Goal: Task Accomplishment & Management: Use online tool/utility

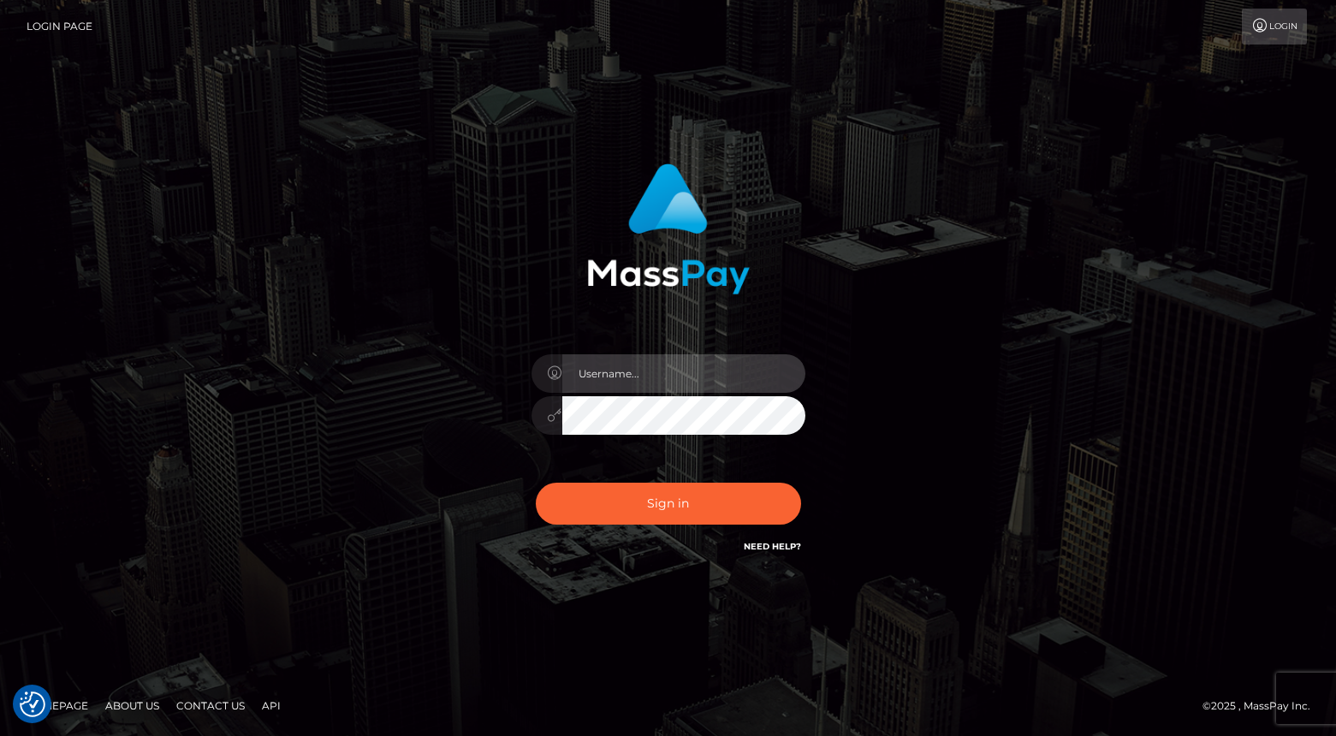
type input "[PERSON_NAME]"
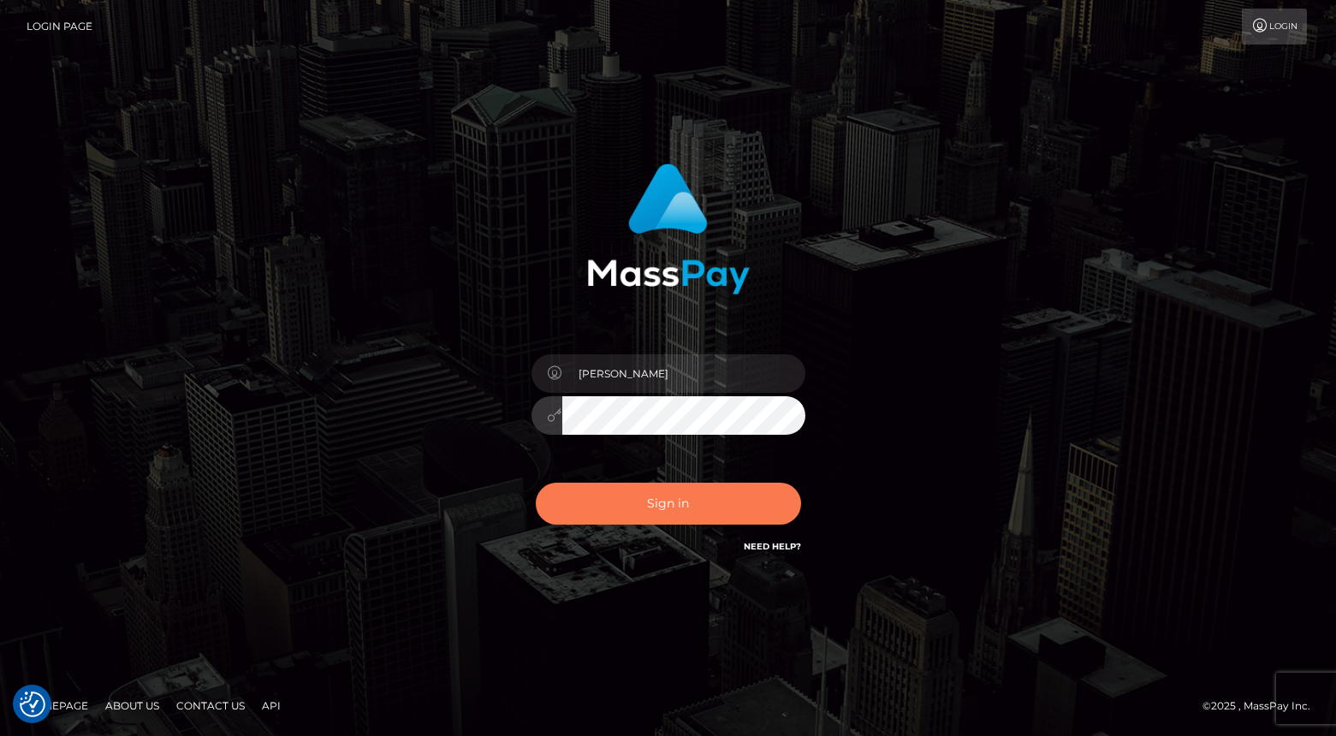
click at [627, 498] on button "Sign in" at bounding box center [668, 504] width 265 height 42
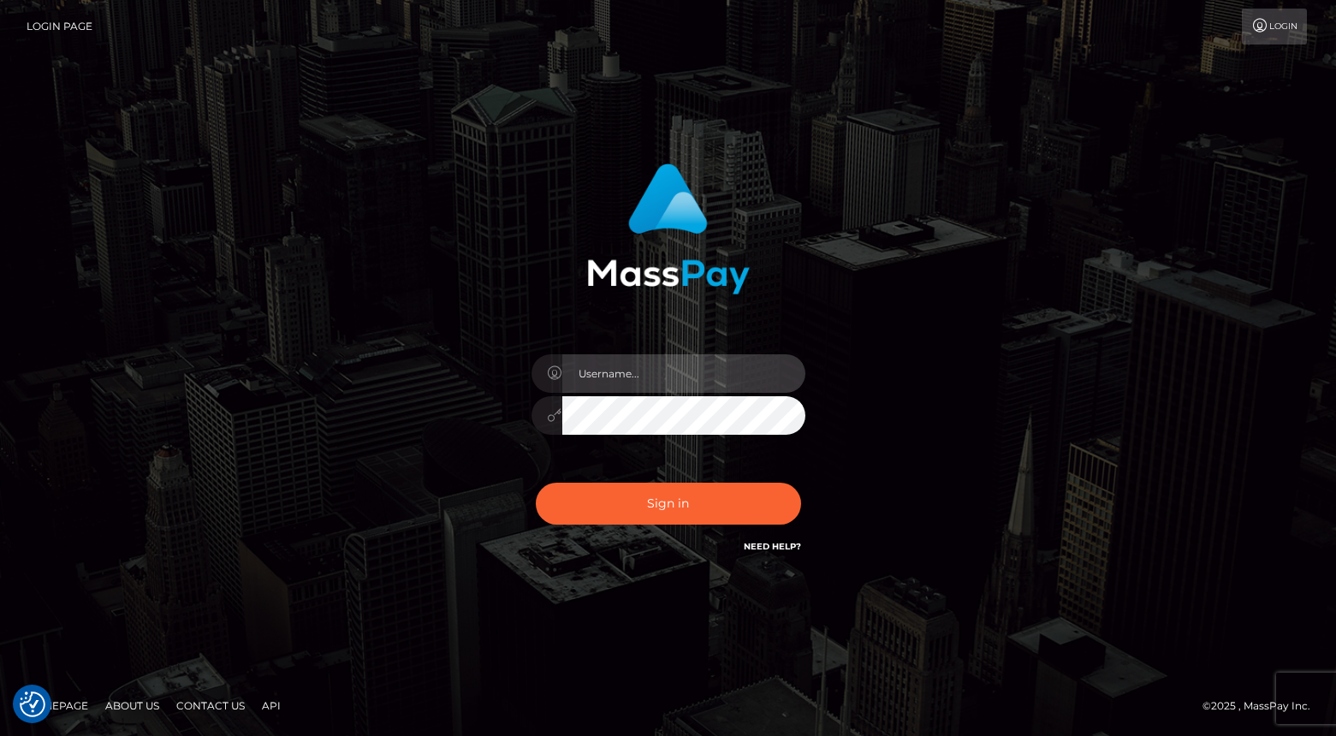
type input "[PERSON_NAME]"
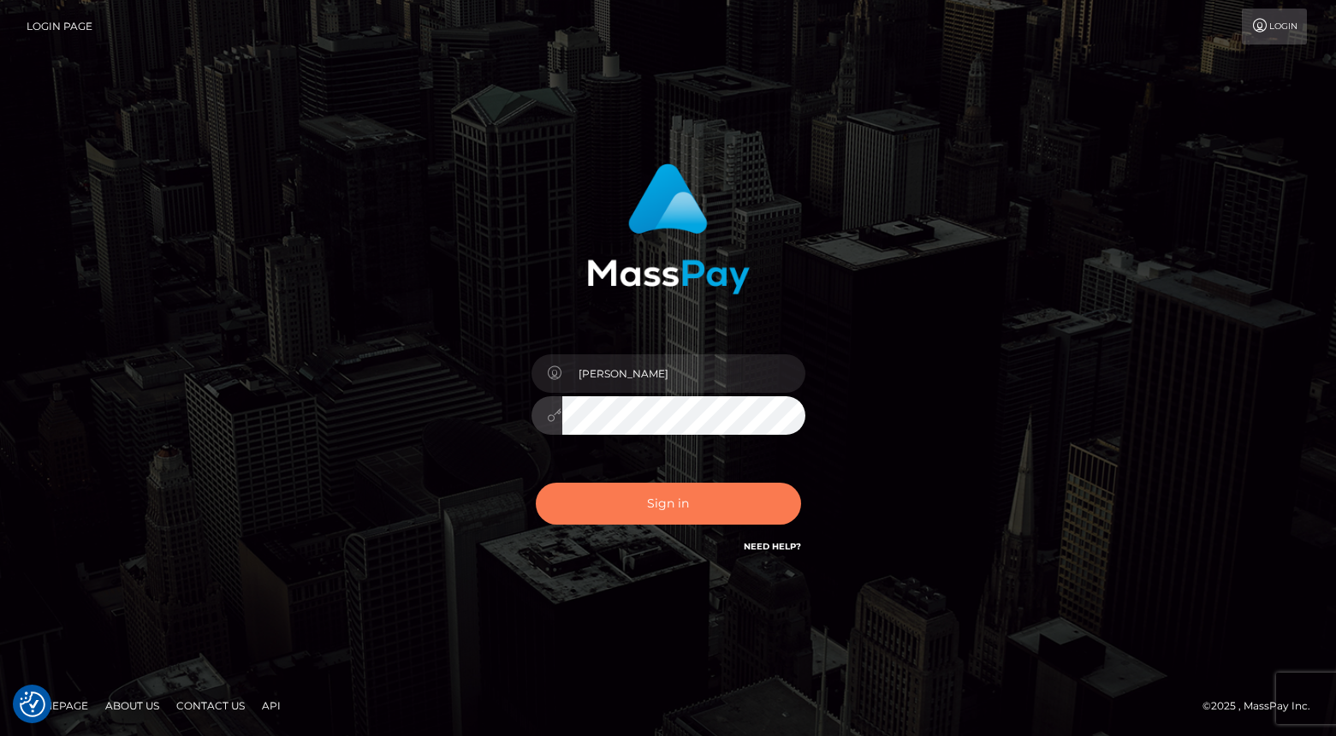
click at [637, 501] on button "Sign in" at bounding box center [668, 504] width 265 height 42
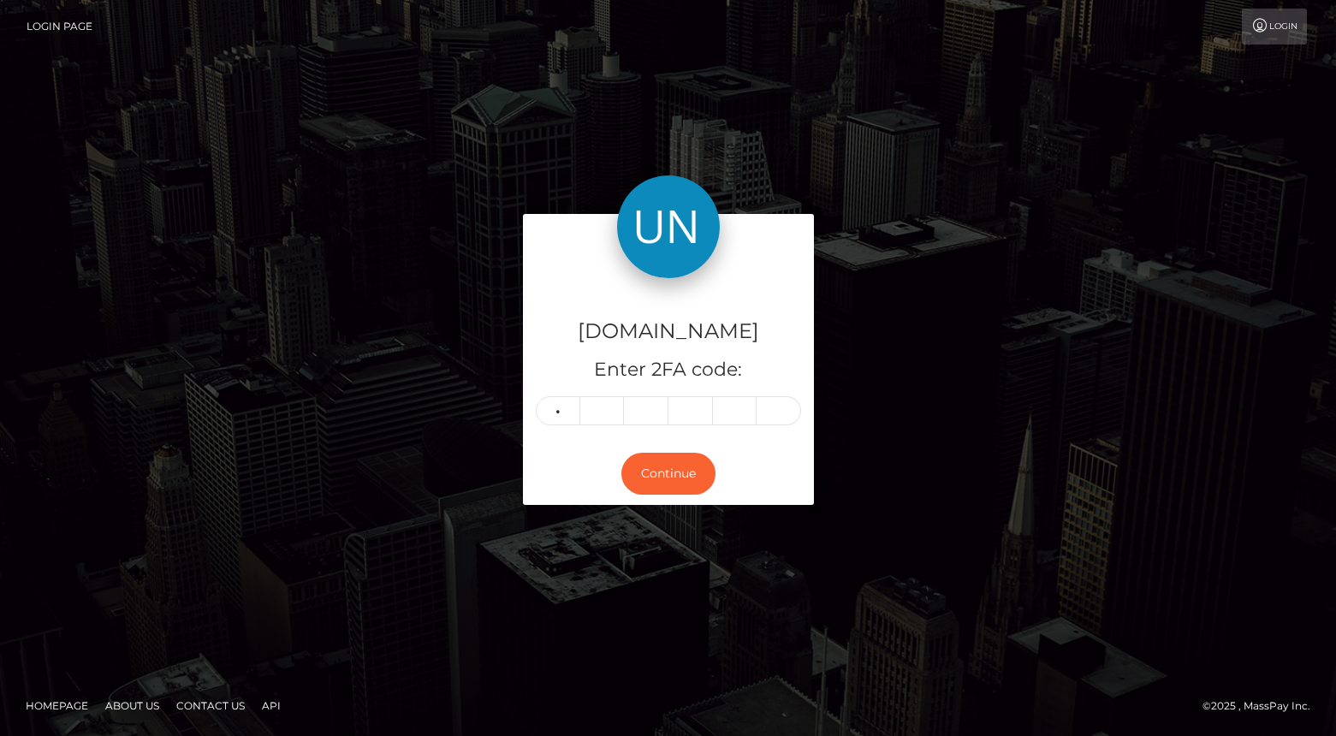
type input "8"
type input "3"
type input "8"
type input "7"
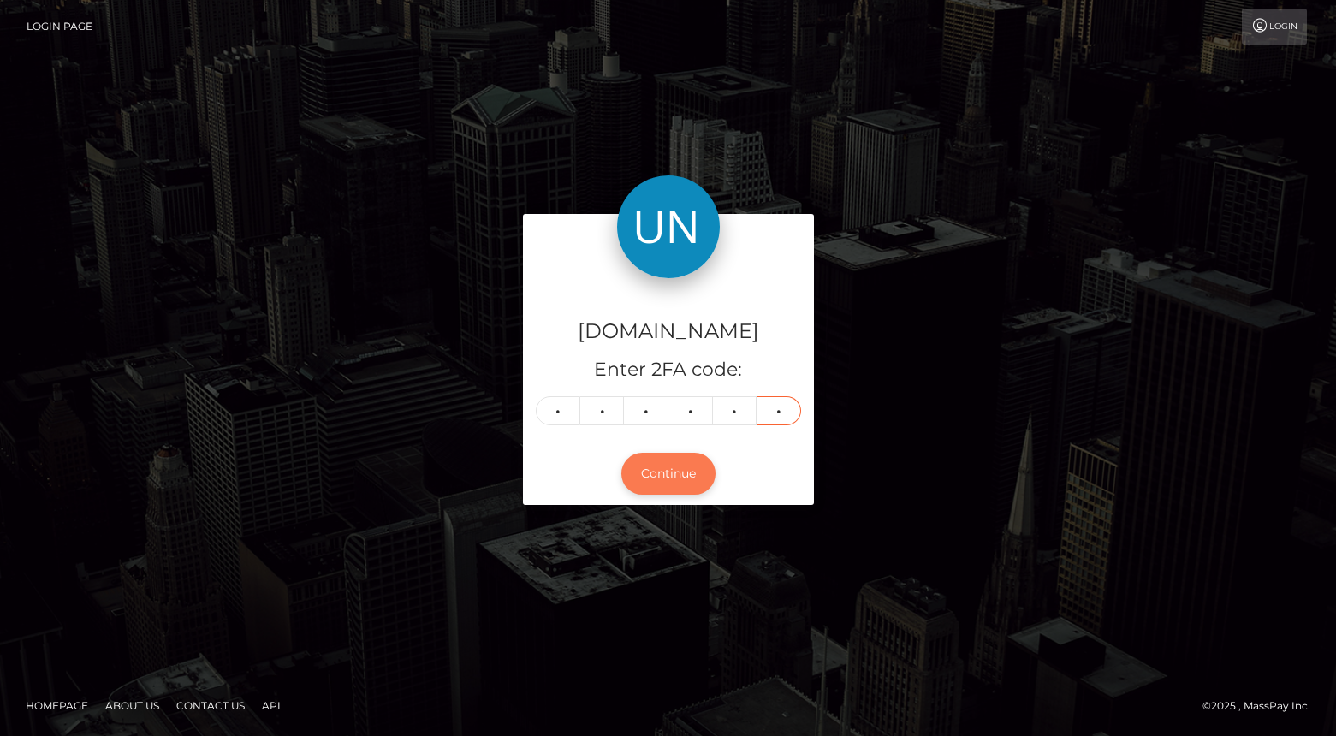
type input "8"
click at [654, 492] on button "Continue" at bounding box center [668, 474] width 94 height 42
click at [664, 479] on button "Continue" at bounding box center [668, 474] width 94 height 42
click at [690, 482] on button "Continue" at bounding box center [668, 474] width 94 height 42
click at [663, 472] on button "Continue" at bounding box center [668, 474] width 94 height 42
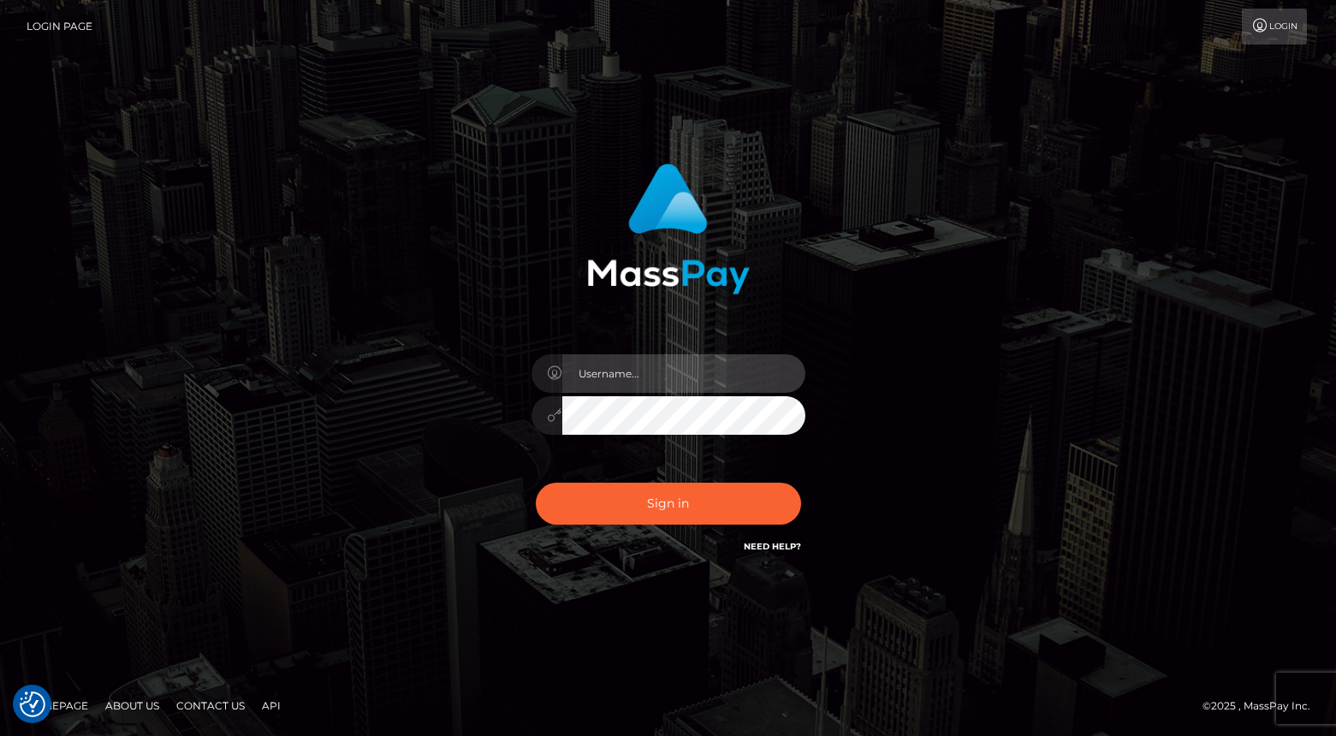
type input "[PERSON_NAME]"
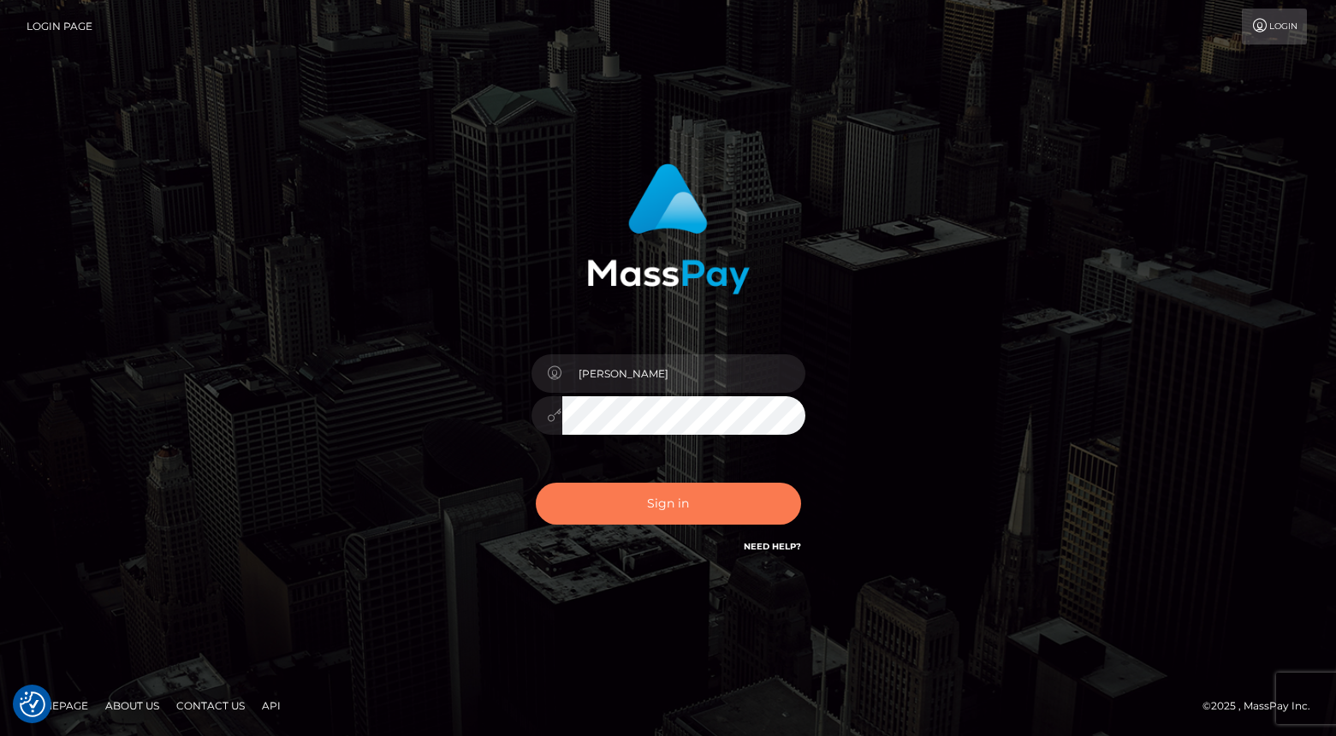
click at [619, 489] on button "Sign in" at bounding box center [668, 504] width 265 height 42
